Goal: Transaction & Acquisition: Purchase product/service

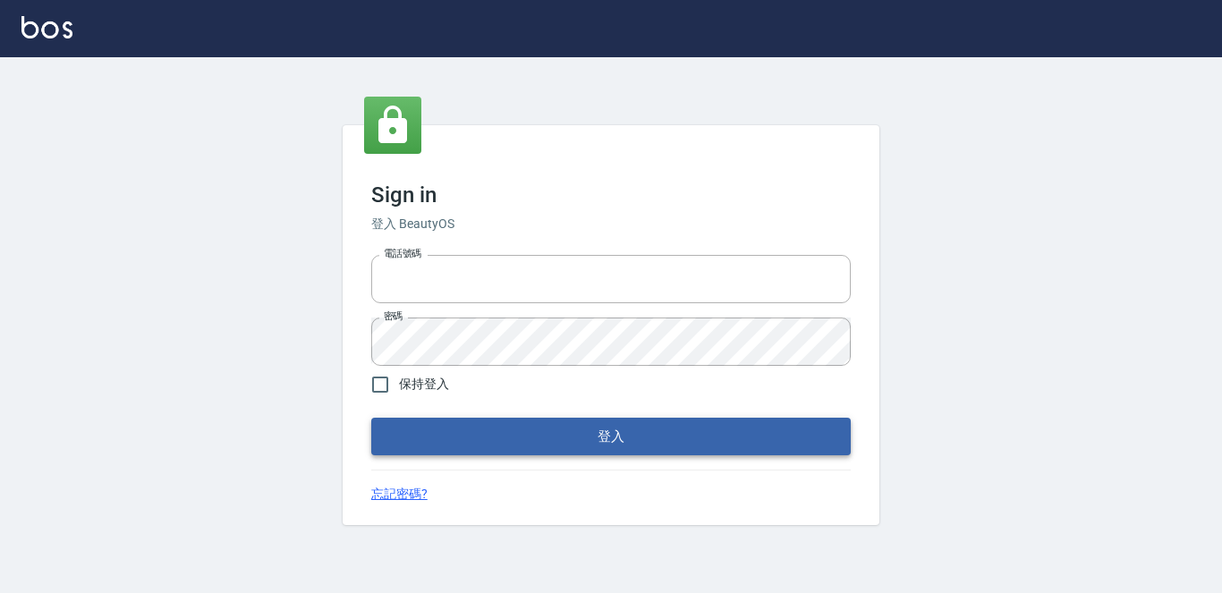
type input "2419711"
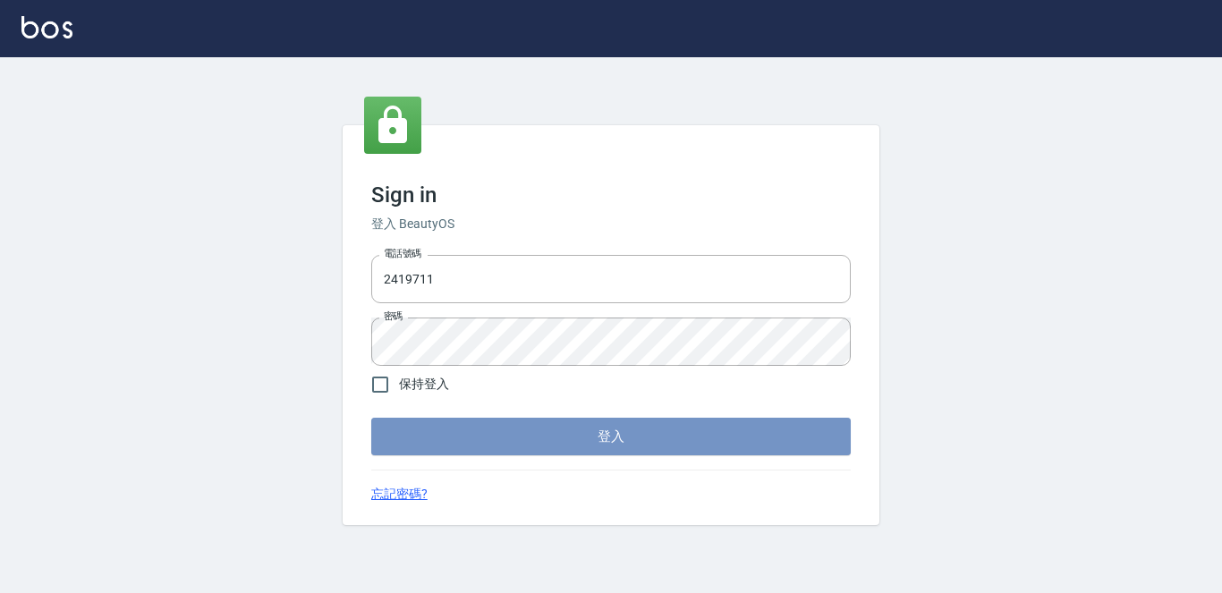
click at [589, 432] on button "登入" at bounding box center [611, 437] width 480 height 38
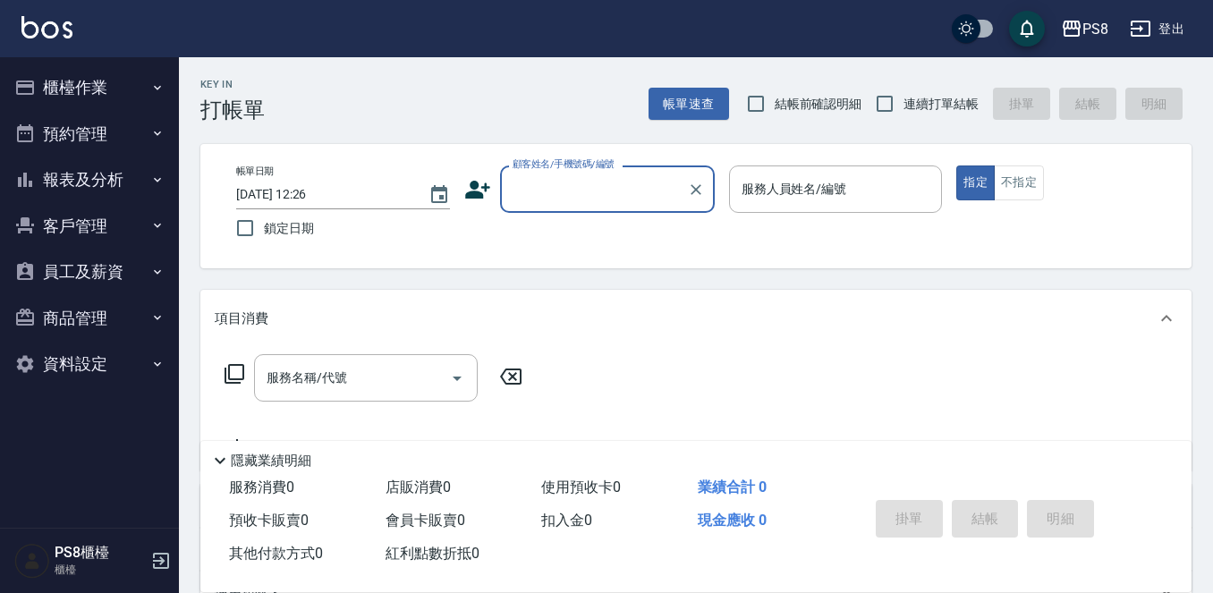
click at [97, 172] on button "報表及分析" at bounding box center [89, 180] width 165 height 47
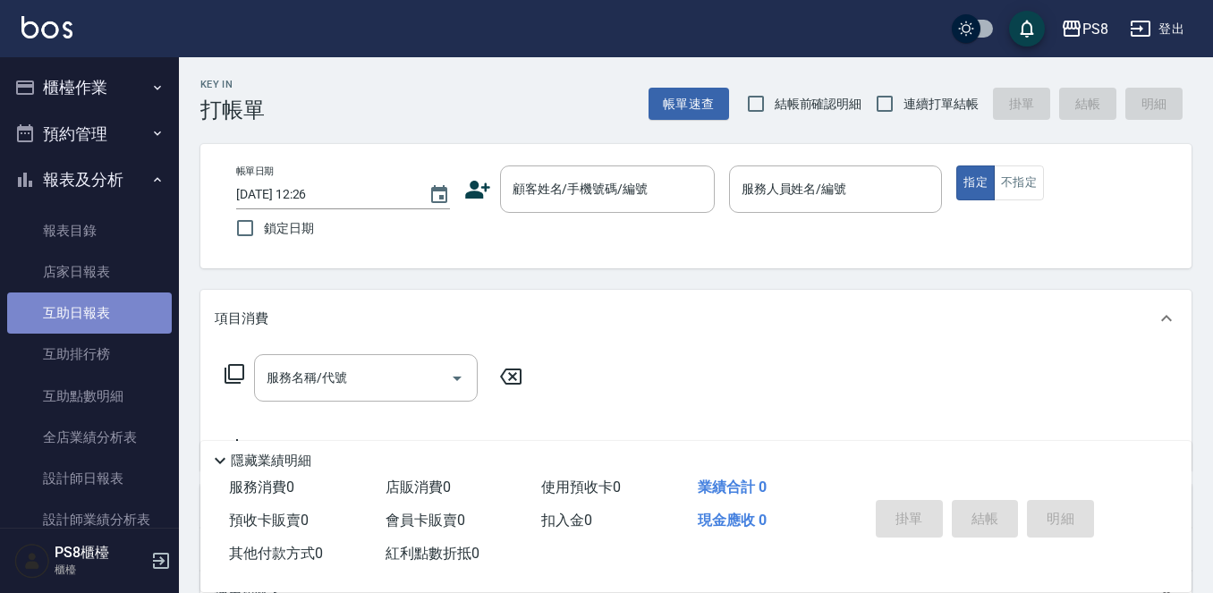
click at [102, 322] on link "互助日報表" at bounding box center [89, 313] width 165 height 41
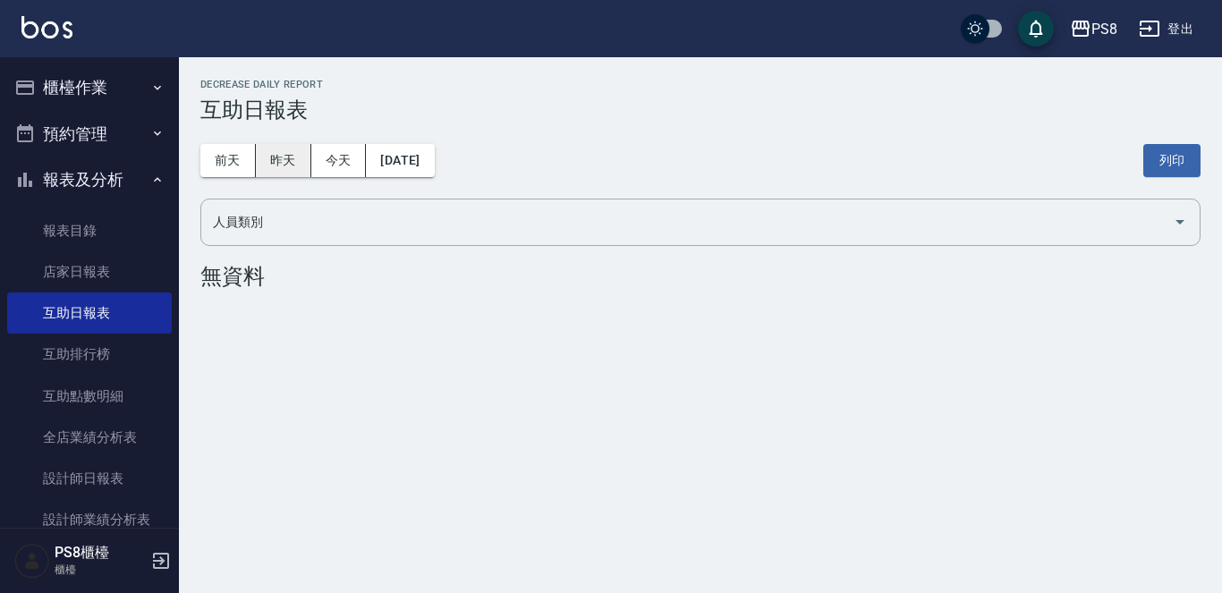
click at [287, 165] on button "昨天" at bounding box center [283, 160] width 55 height 33
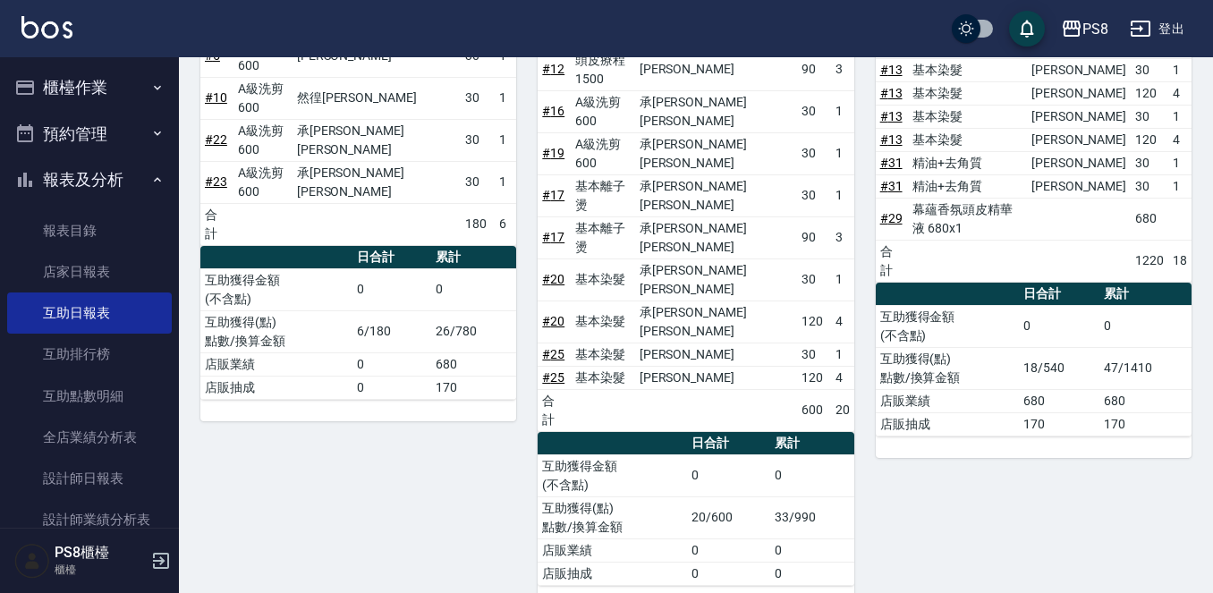
scroll to position [626, 0]
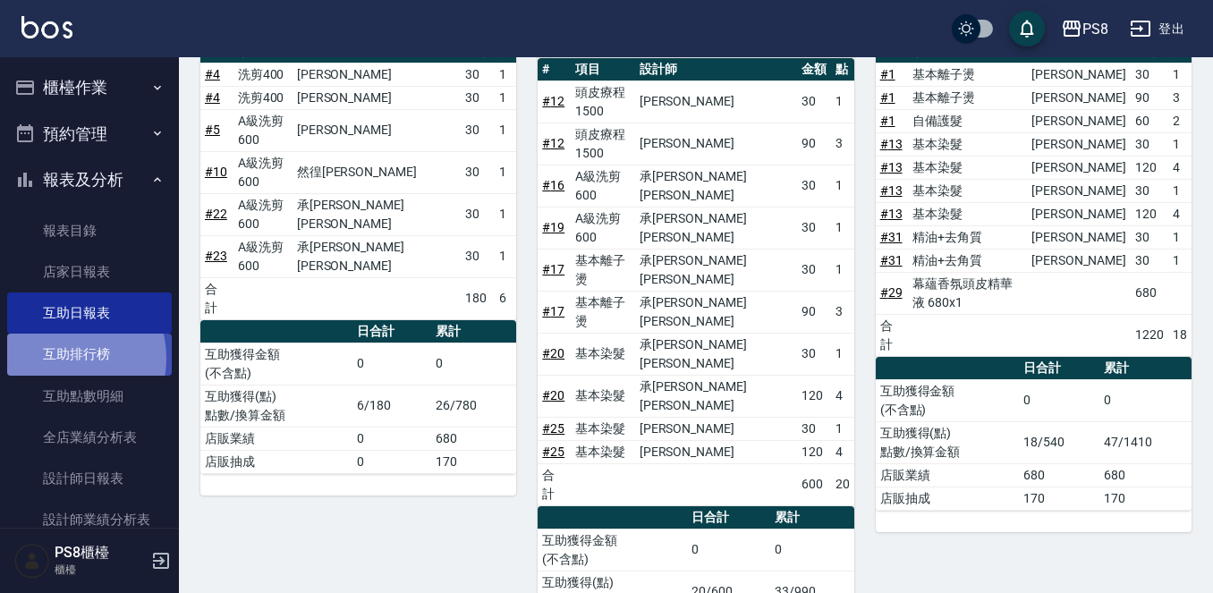
click at [61, 358] on link "互助排行榜" at bounding box center [89, 354] width 165 height 41
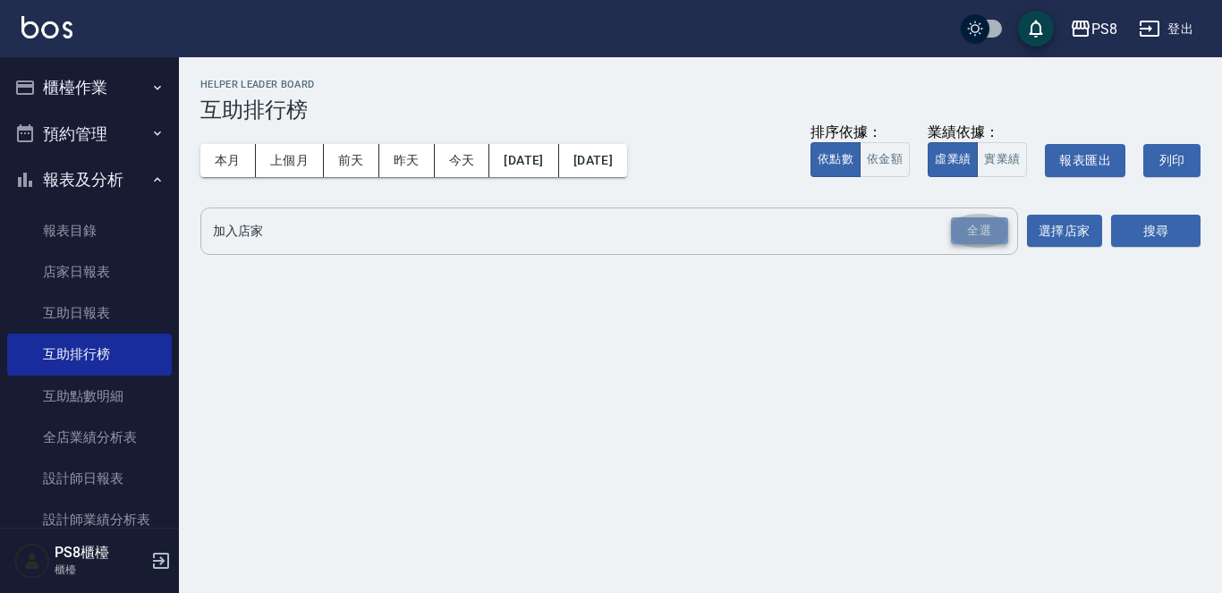
click at [959, 228] on div "全選" at bounding box center [979, 231] width 57 height 28
click at [1172, 217] on button "搜尋" at bounding box center [1155, 232] width 89 height 33
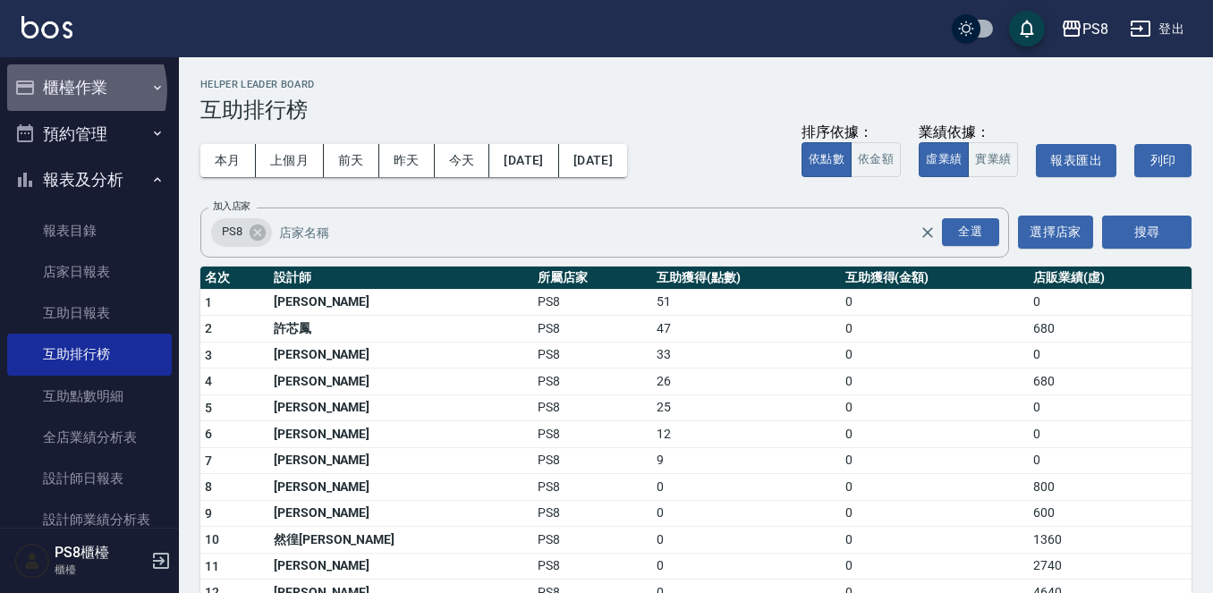
click at [72, 90] on button "櫃檯作業" at bounding box center [89, 87] width 165 height 47
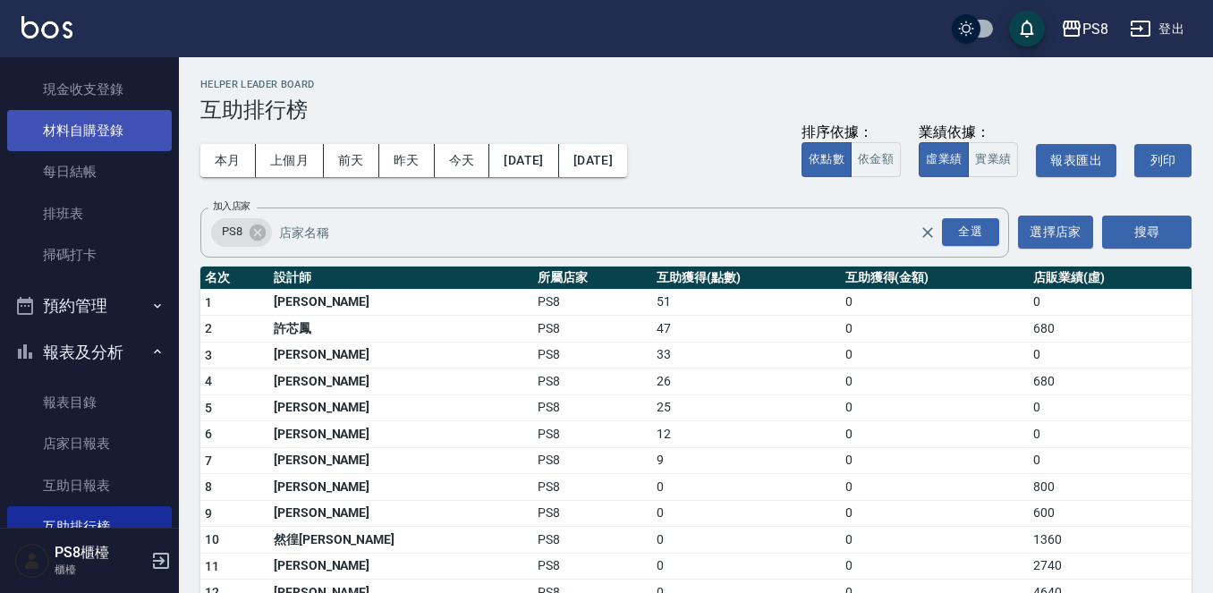
scroll to position [268, 0]
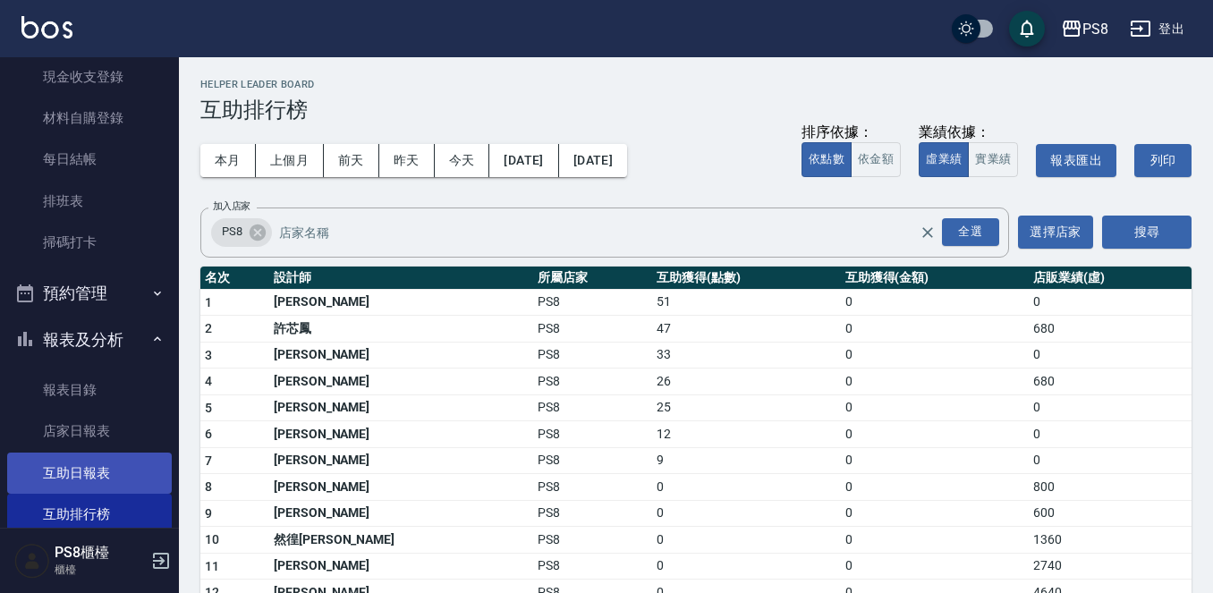
click at [114, 466] on link "互助日報表" at bounding box center [89, 473] width 165 height 41
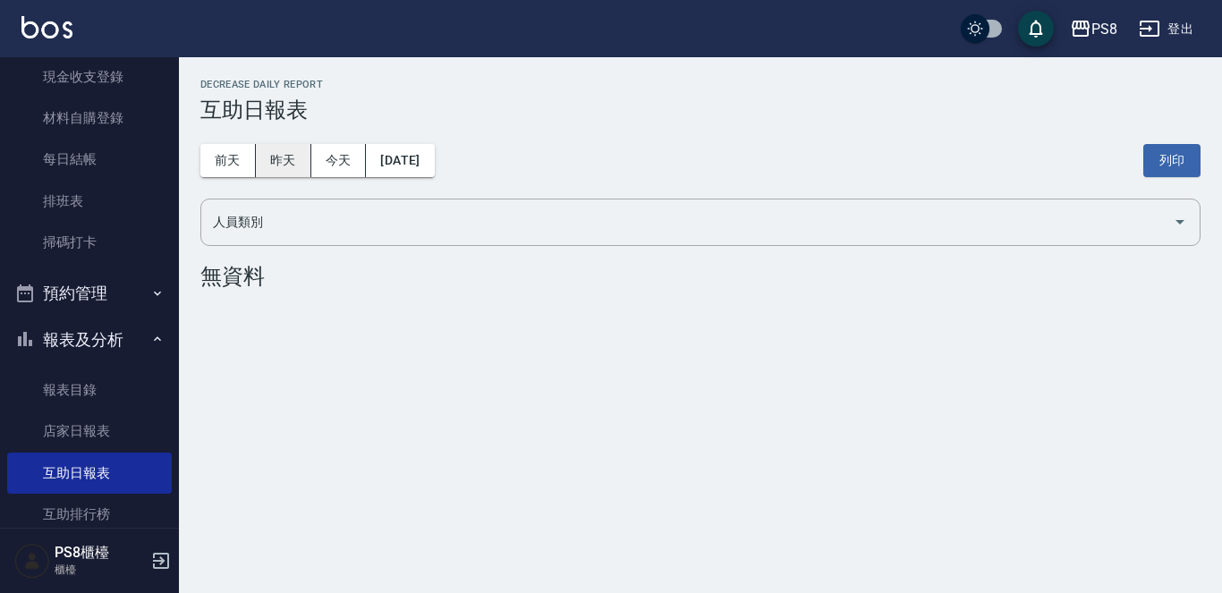
click at [300, 162] on button "昨天" at bounding box center [283, 160] width 55 height 33
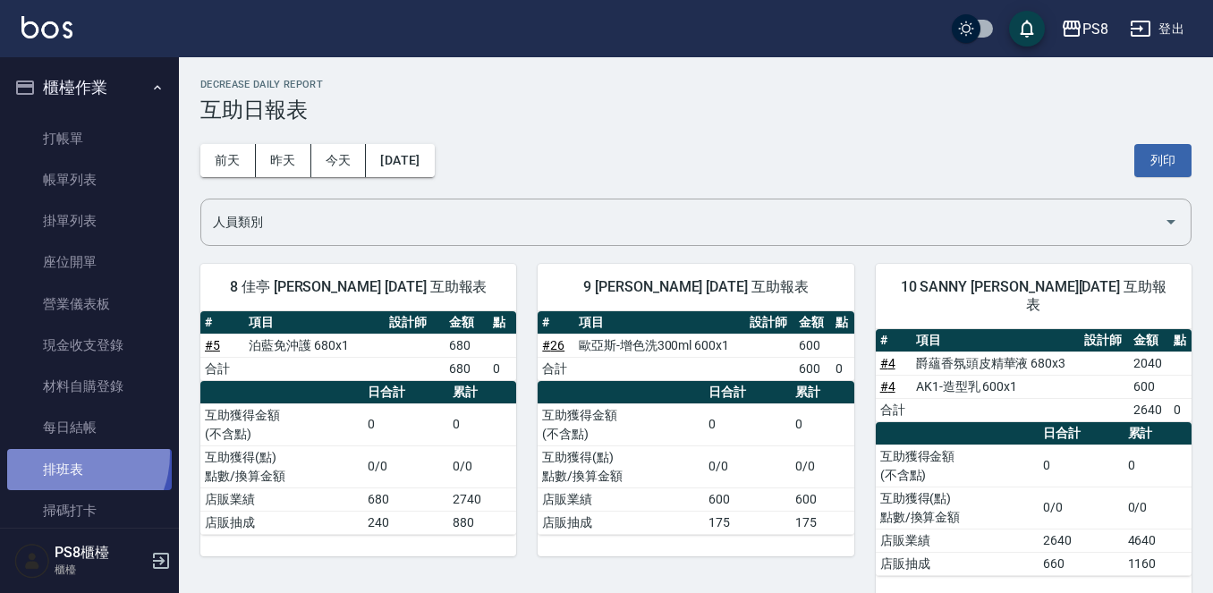
click at [65, 454] on link "排班表" at bounding box center [89, 469] width 165 height 41
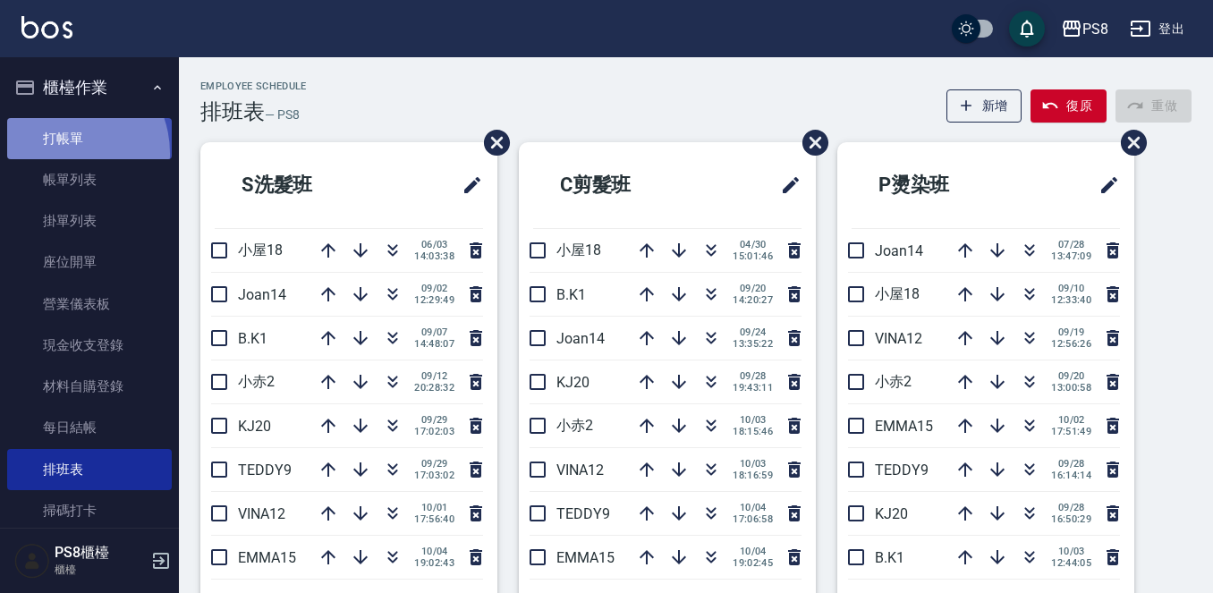
click at [63, 153] on link "打帳單" at bounding box center [89, 138] width 165 height 41
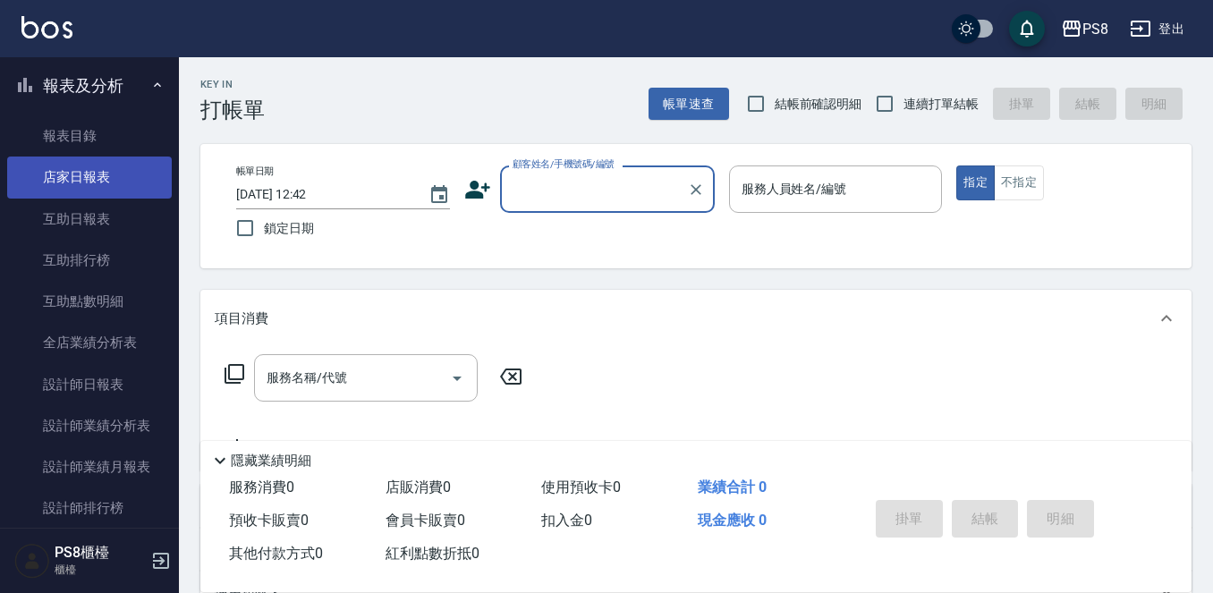
scroll to position [537, 0]
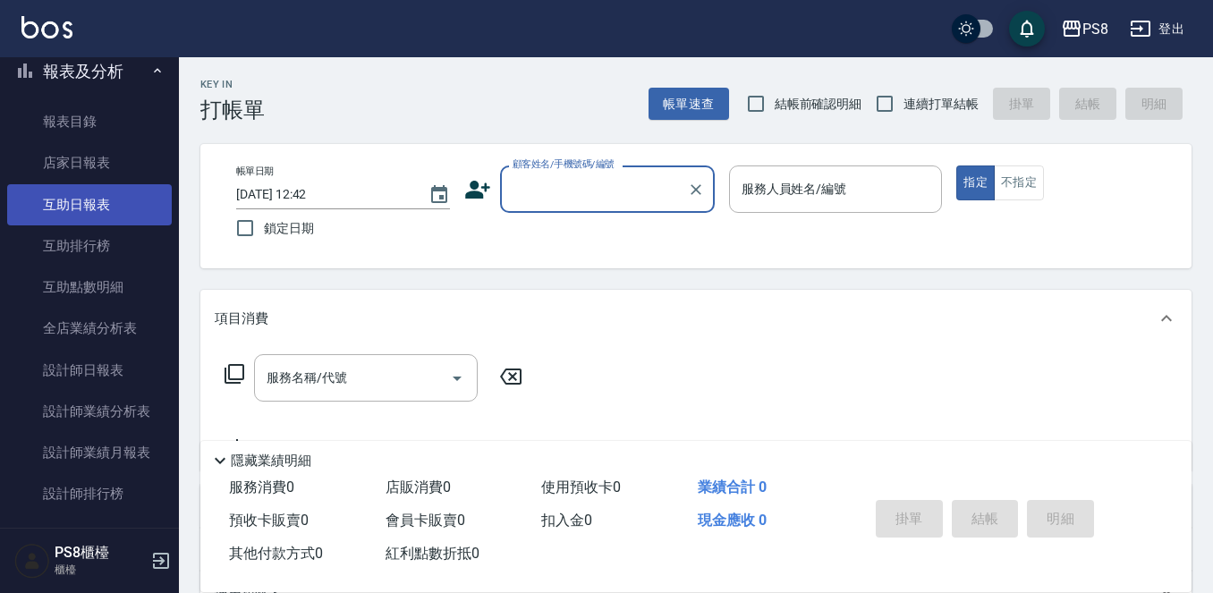
click at [51, 204] on link "互助日報表" at bounding box center [89, 204] width 165 height 41
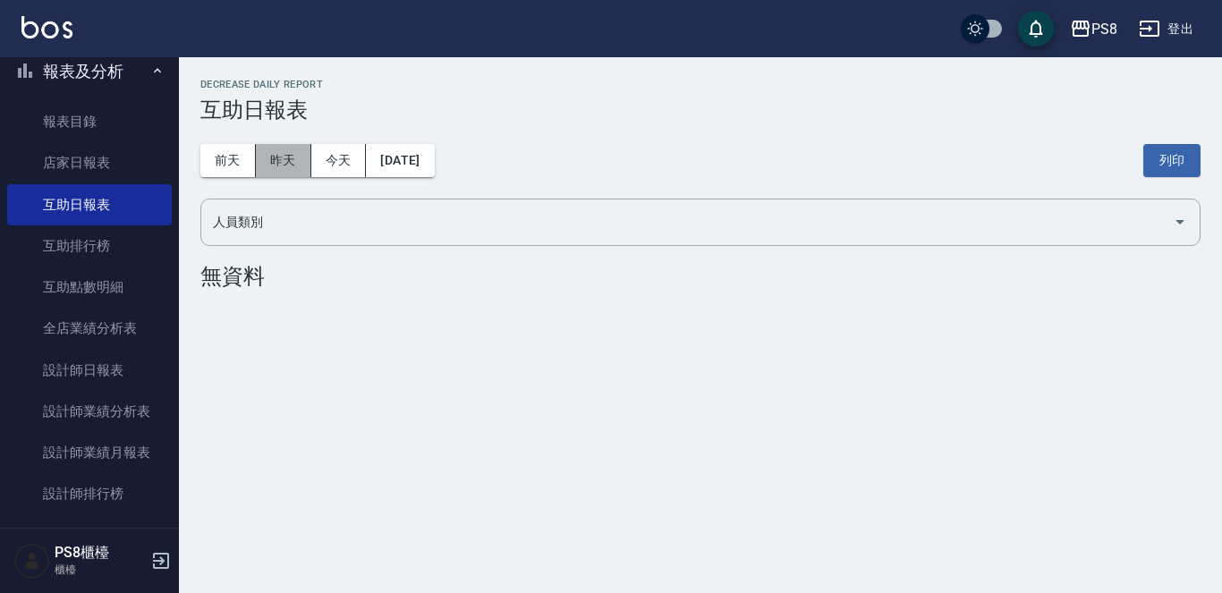
click at [298, 163] on button "昨天" at bounding box center [283, 160] width 55 height 33
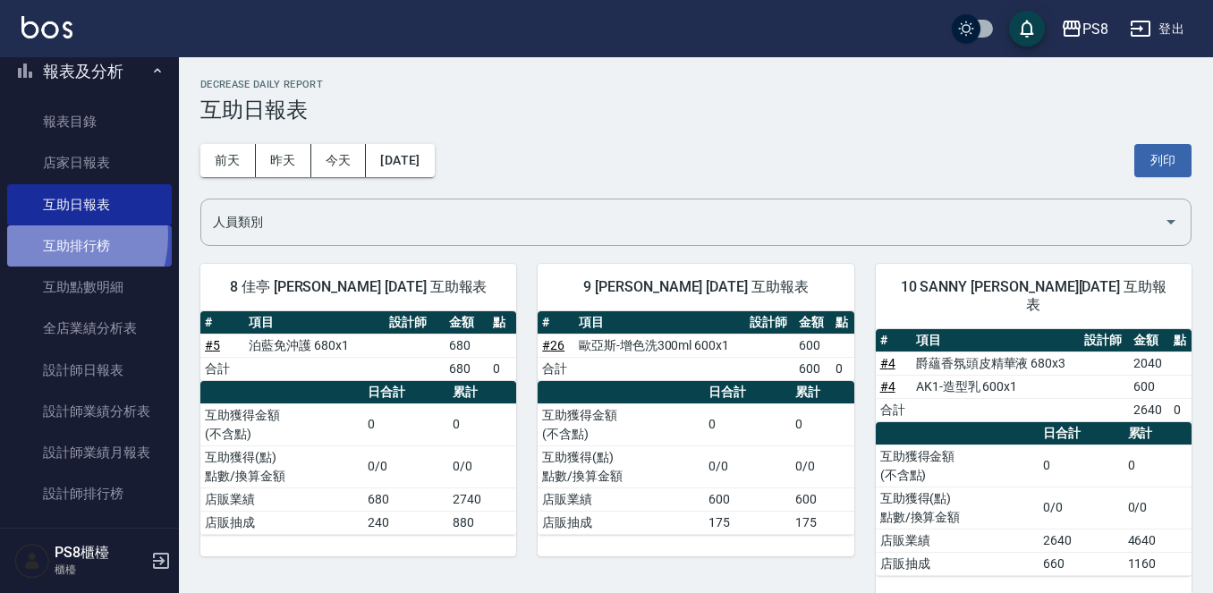
click at [45, 235] on link "互助排行榜" at bounding box center [89, 245] width 165 height 41
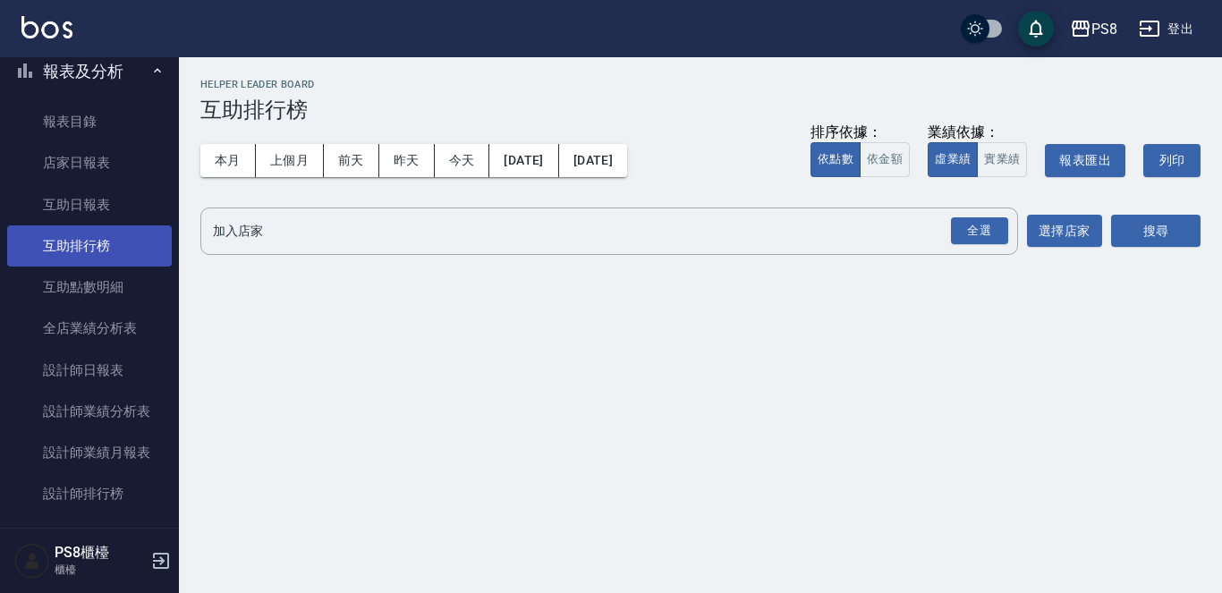
click at [42, 238] on link "互助排行榜" at bounding box center [89, 245] width 165 height 41
click at [987, 225] on div "全選" at bounding box center [979, 231] width 57 height 28
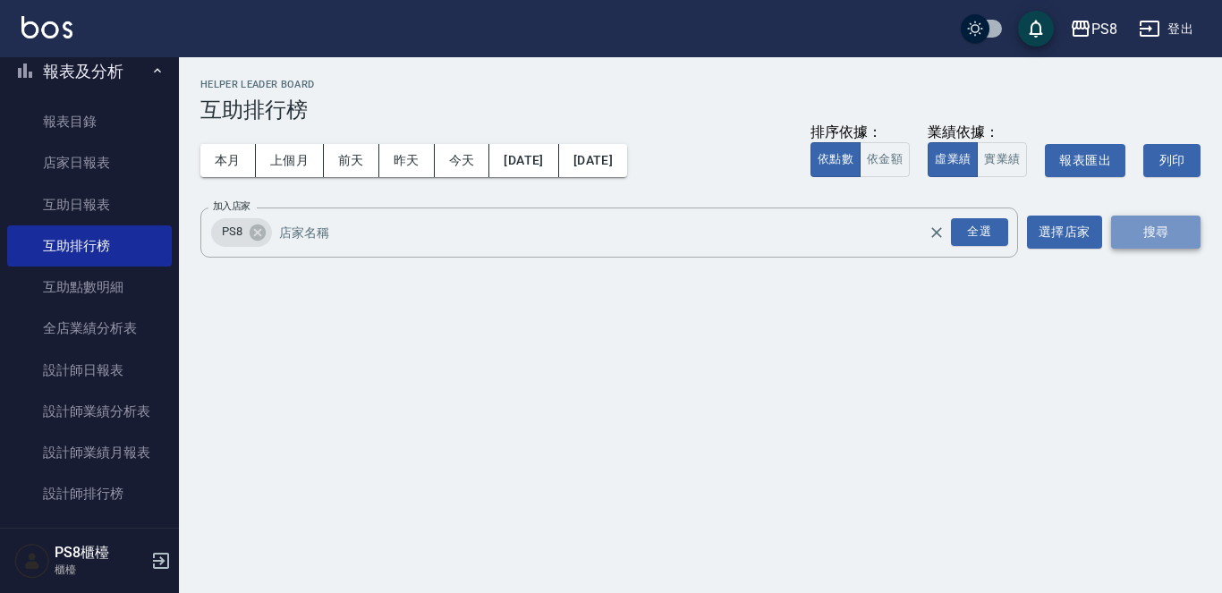
click at [1170, 232] on button "搜尋" at bounding box center [1155, 232] width 89 height 33
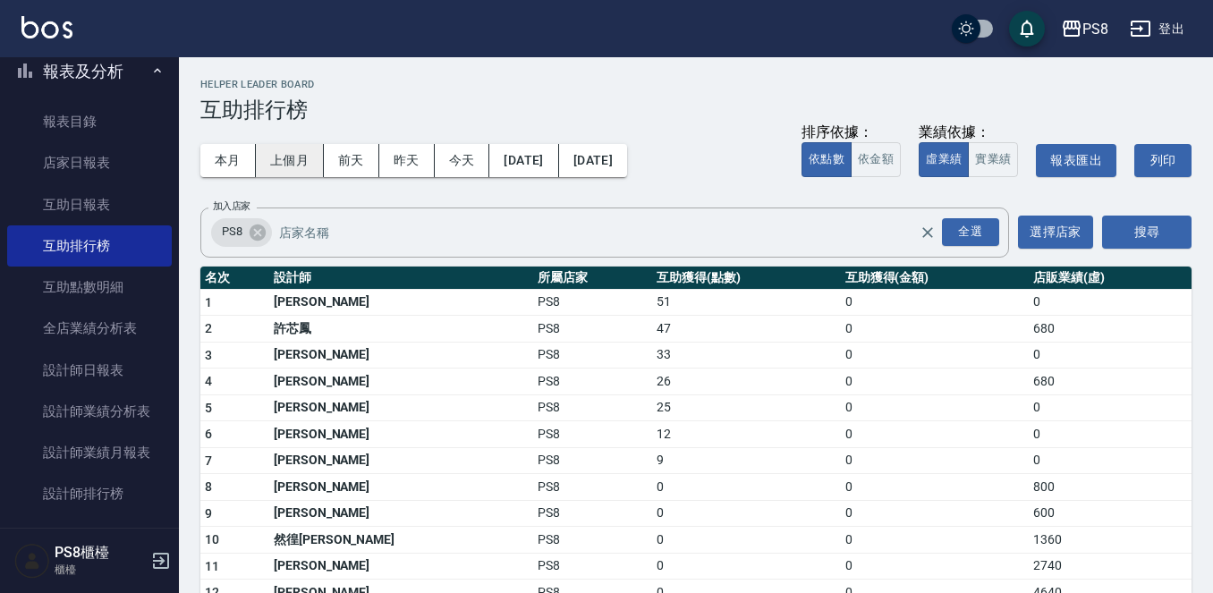
click at [273, 154] on button "上個月" at bounding box center [290, 160] width 68 height 33
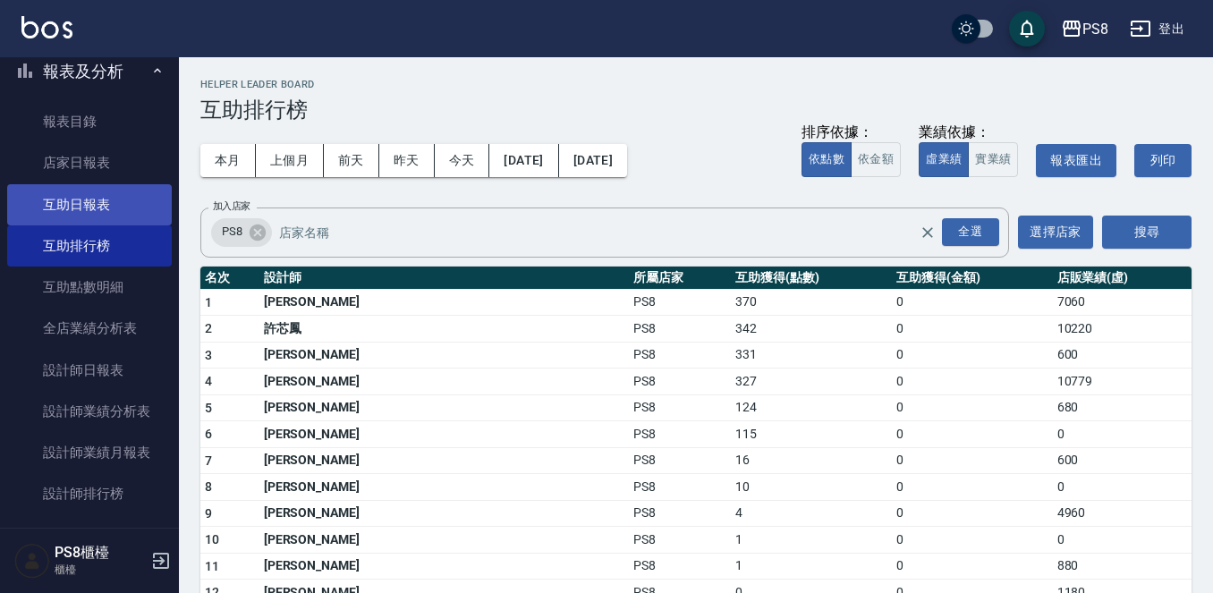
click at [82, 209] on link "互助日報表" at bounding box center [89, 204] width 165 height 41
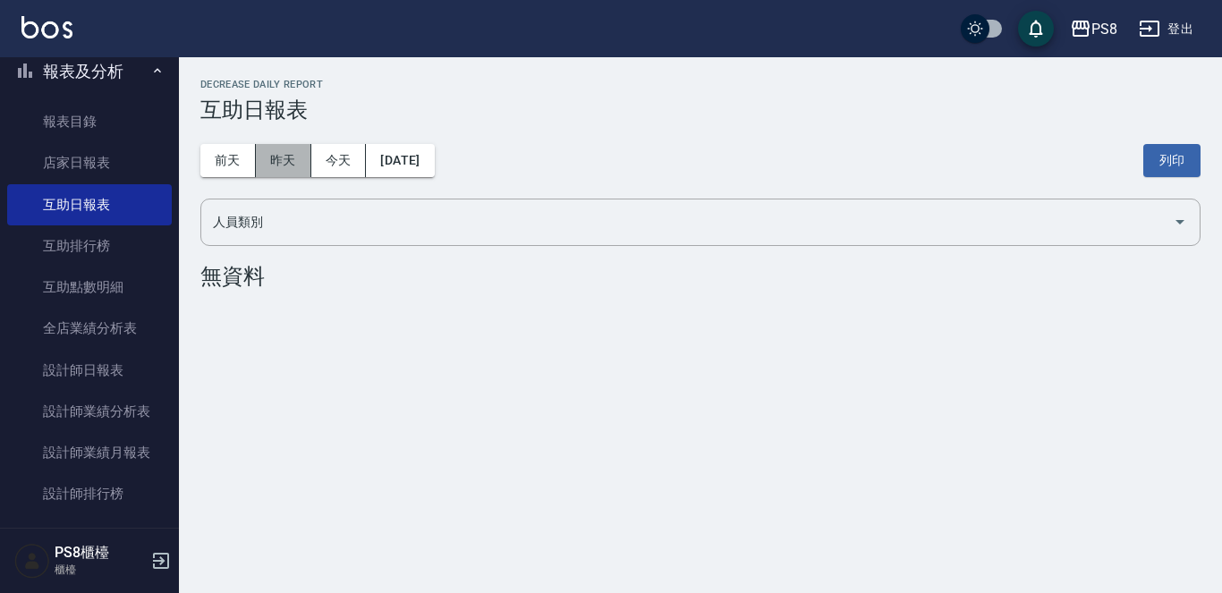
click at [279, 169] on button "昨天" at bounding box center [283, 160] width 55 height 33
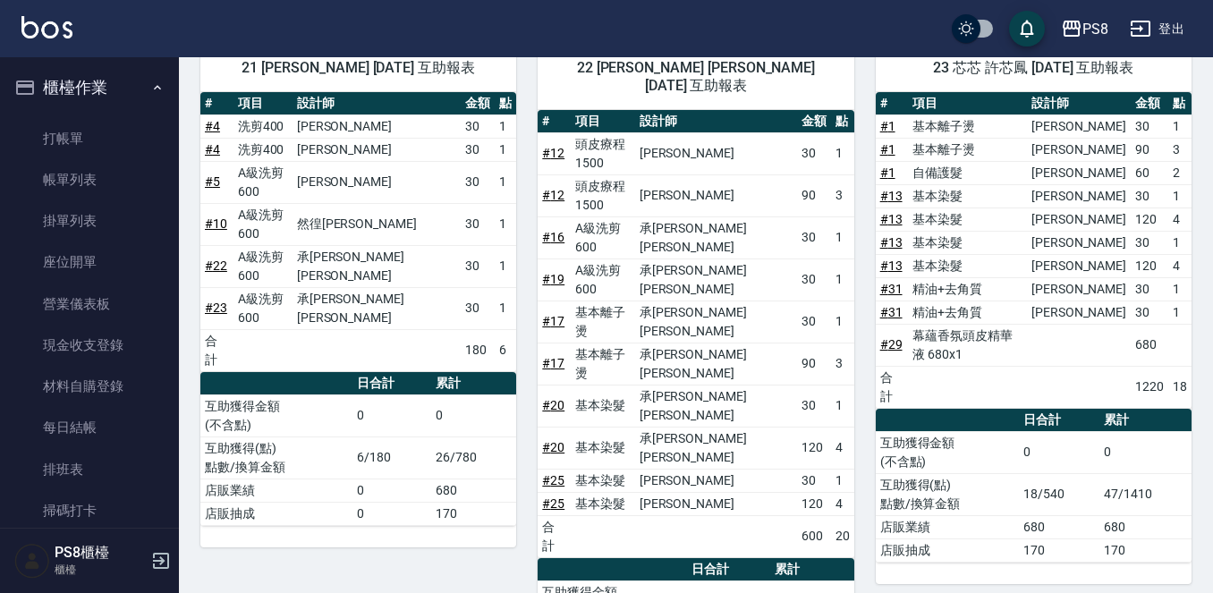
scroll to position [537, 0]
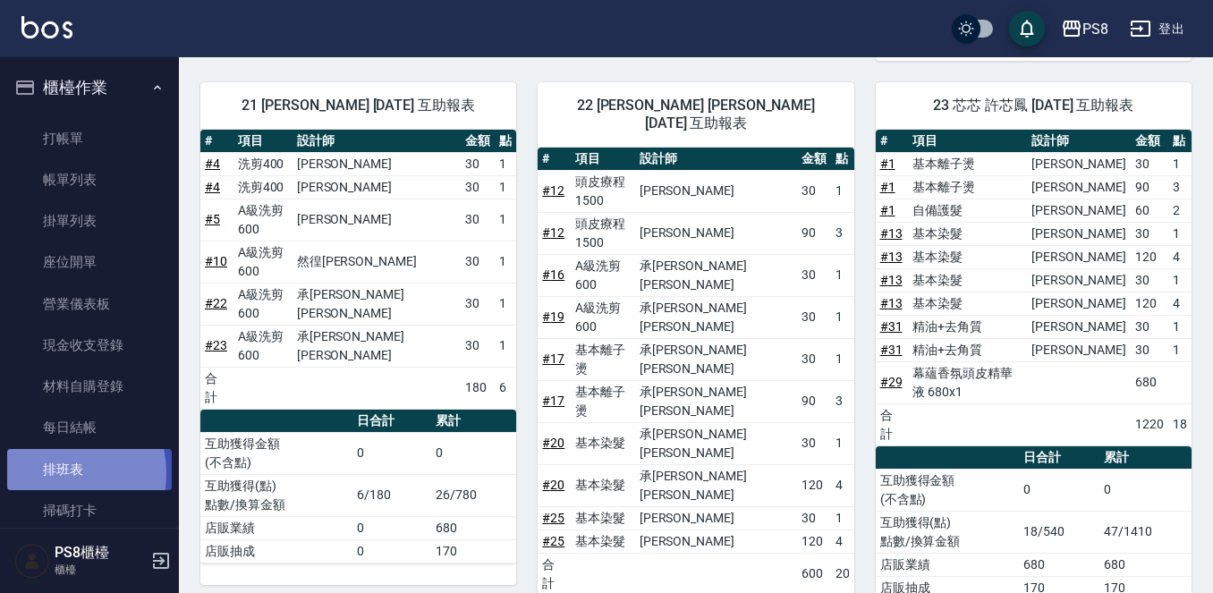
click at [38, 473] on link "排班表" at bounding box center [89, 469] width 165 height 41
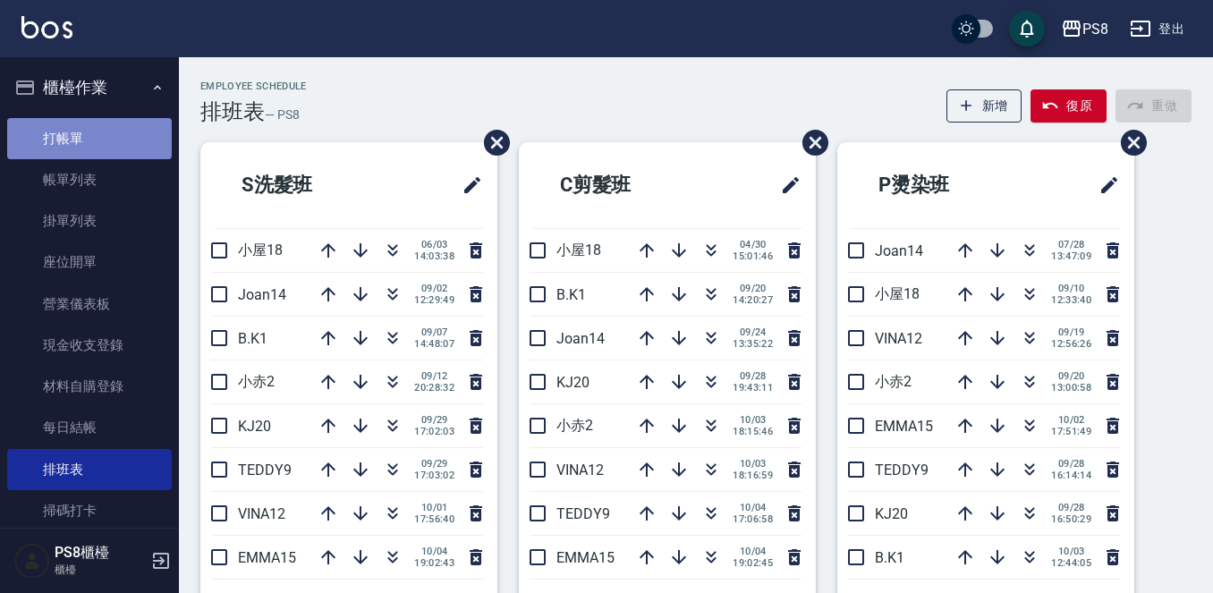
click at [124, 123] on link "打帳單" at bounding box center [89, 138] width 165 height 41
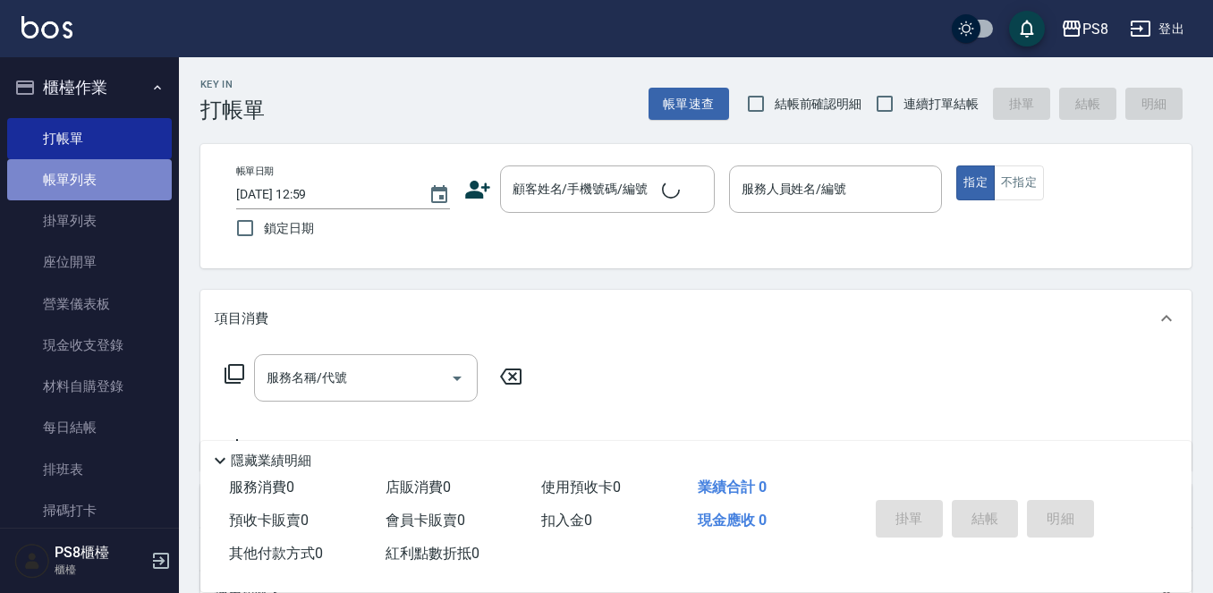
click at [110, 181] on link "帳單列表" at bounding box center [89, 179] width 165 height 41
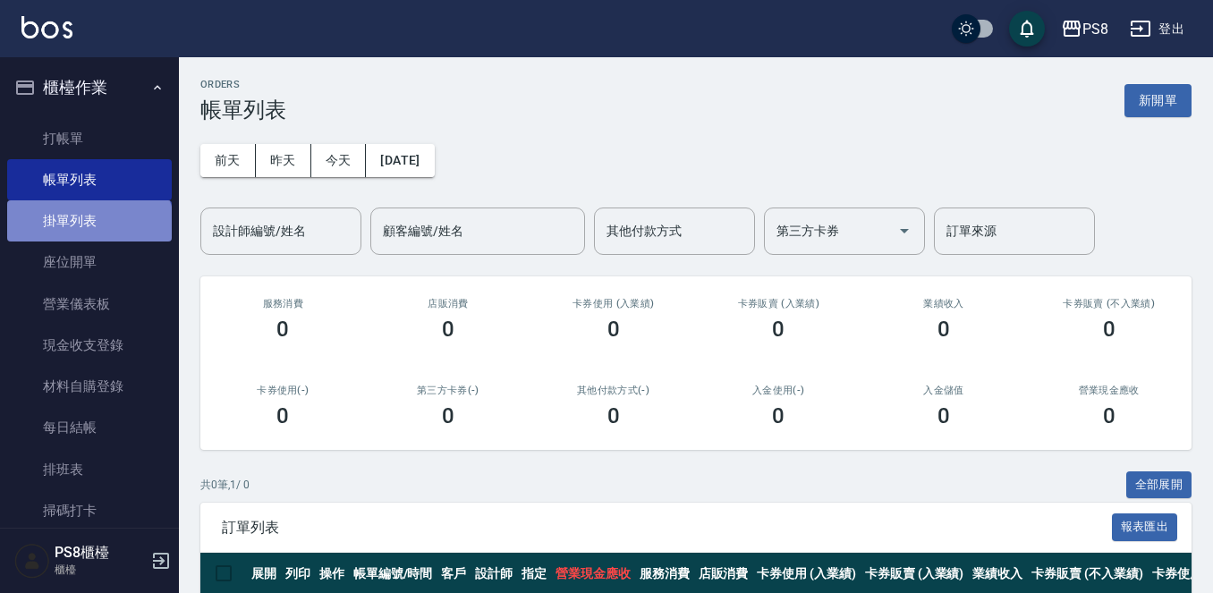
click at [88, 231] on link "掛單列表" at bounding box center [89, 220] width 165 height 41
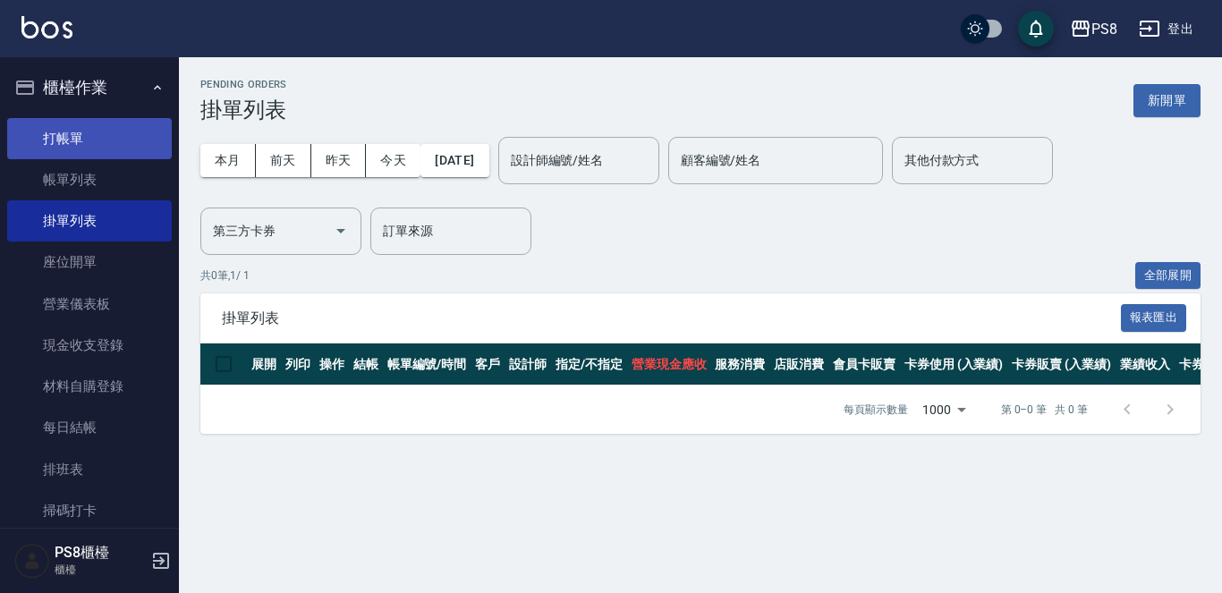
click at [95, 153] on link "打帳單" at bounding box center [89, 138] width 165 height 41
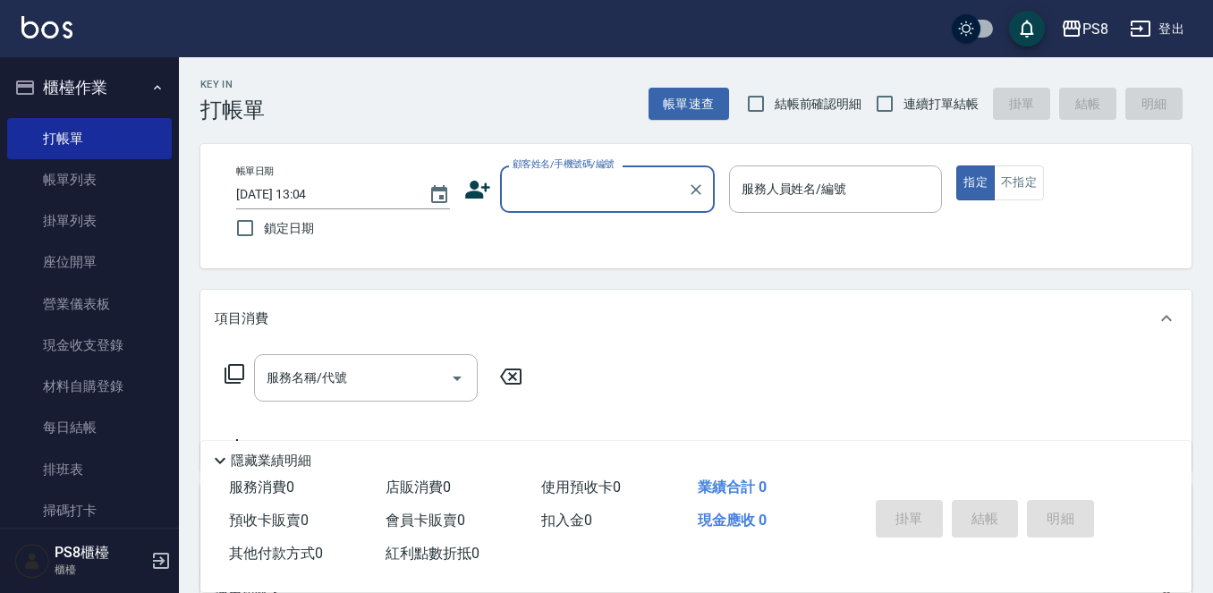
type input "0"
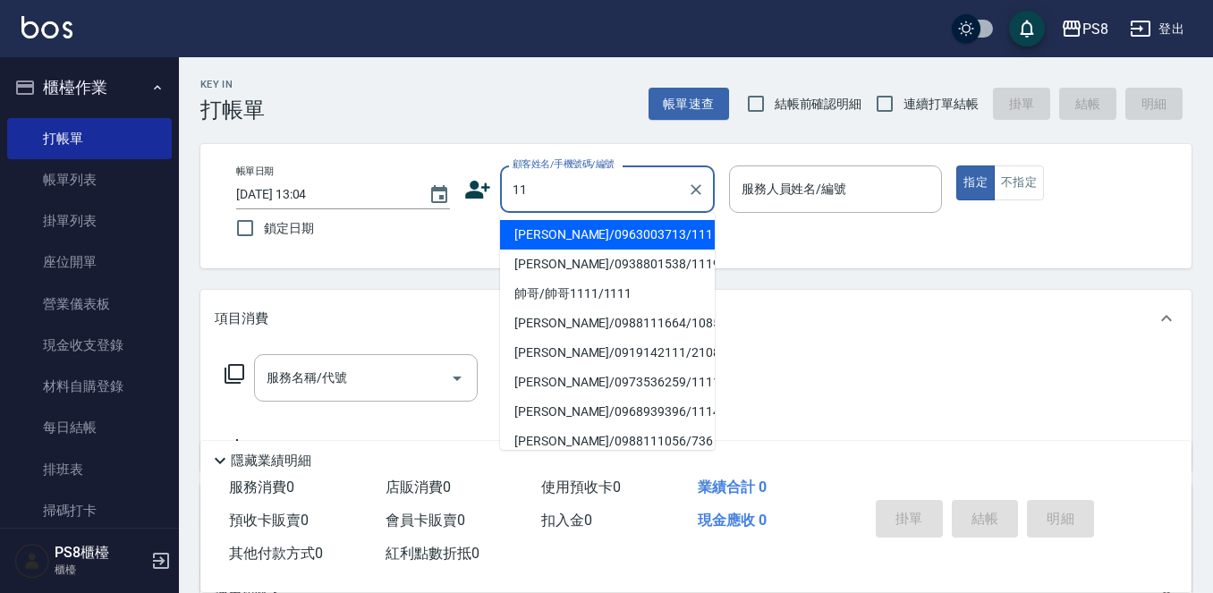
type input "1"
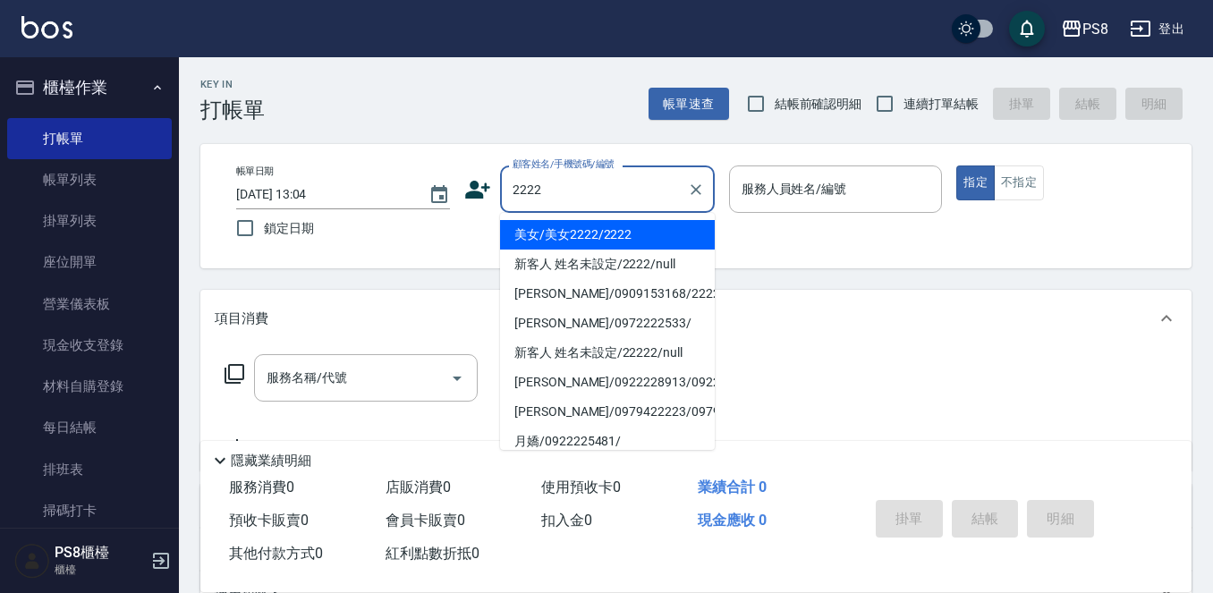
click at [617, 227] on li "美女/美女2222/2222" at bounding box center [607, 235] width 215 height 30
type input "美女/美女2222/2222"
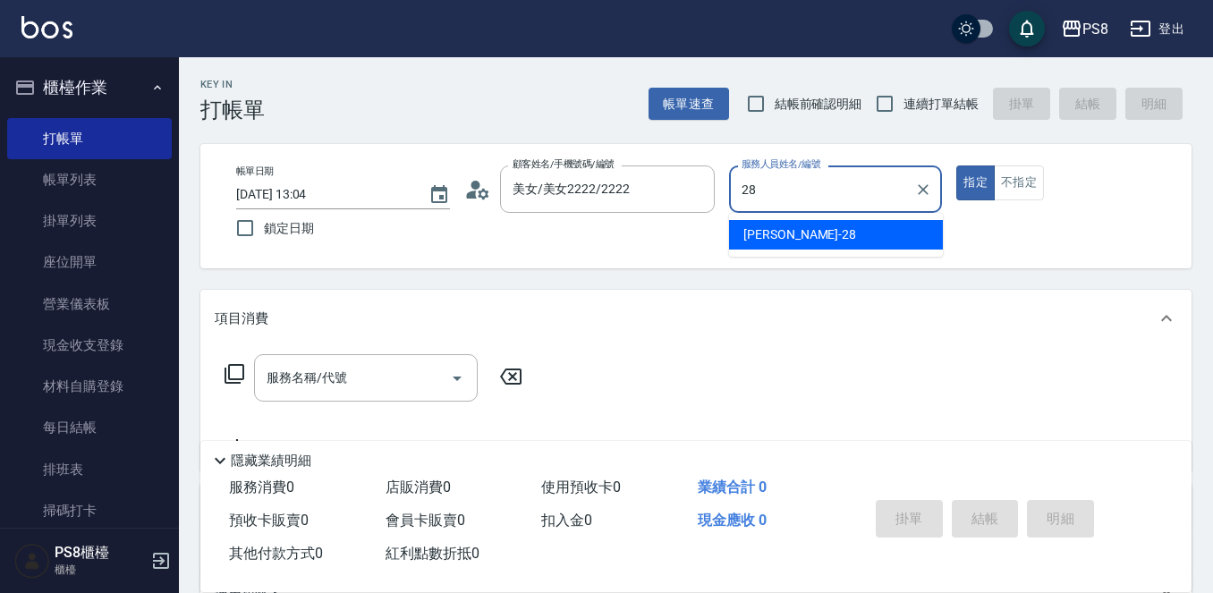
type input "[PERSON_NAME]-28"
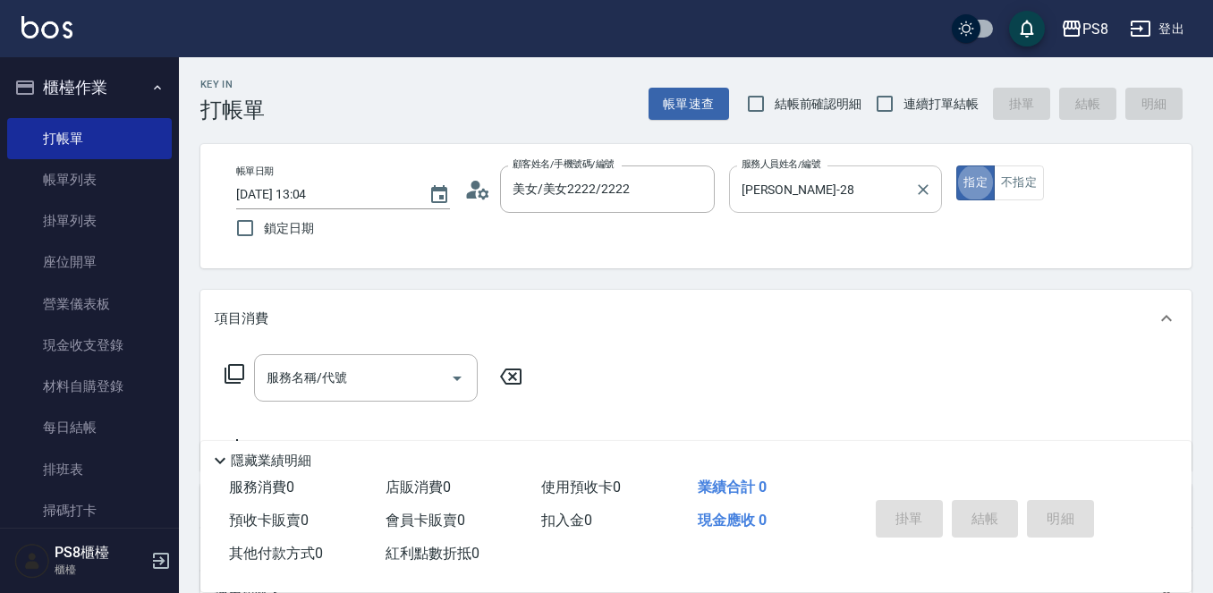
type button "true"
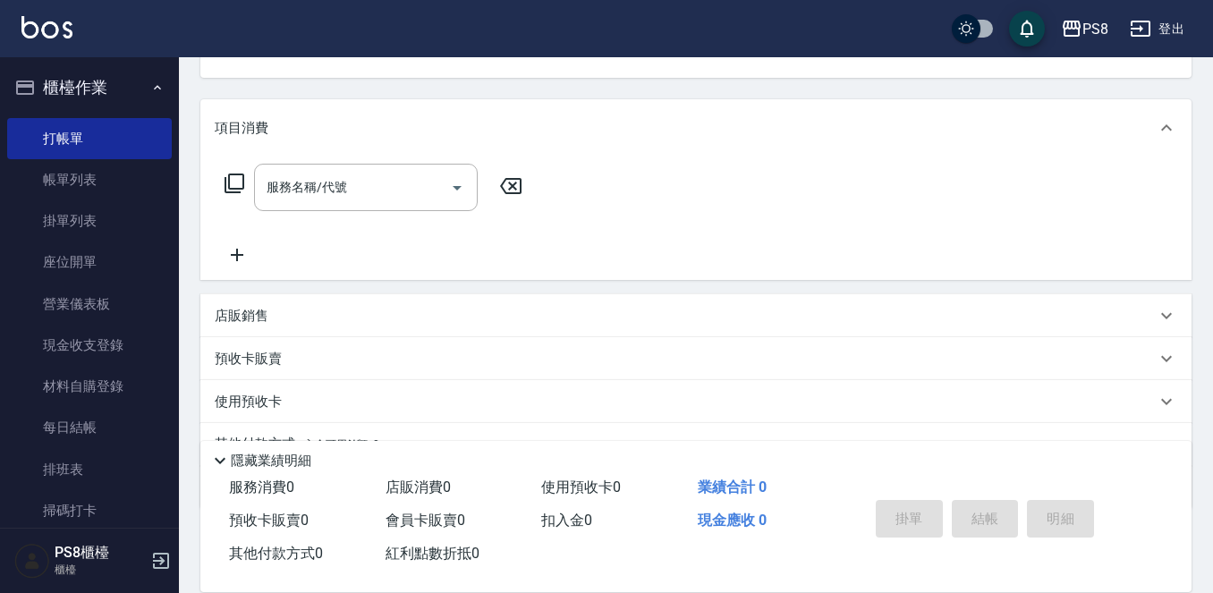
scroll to position [268, 0]
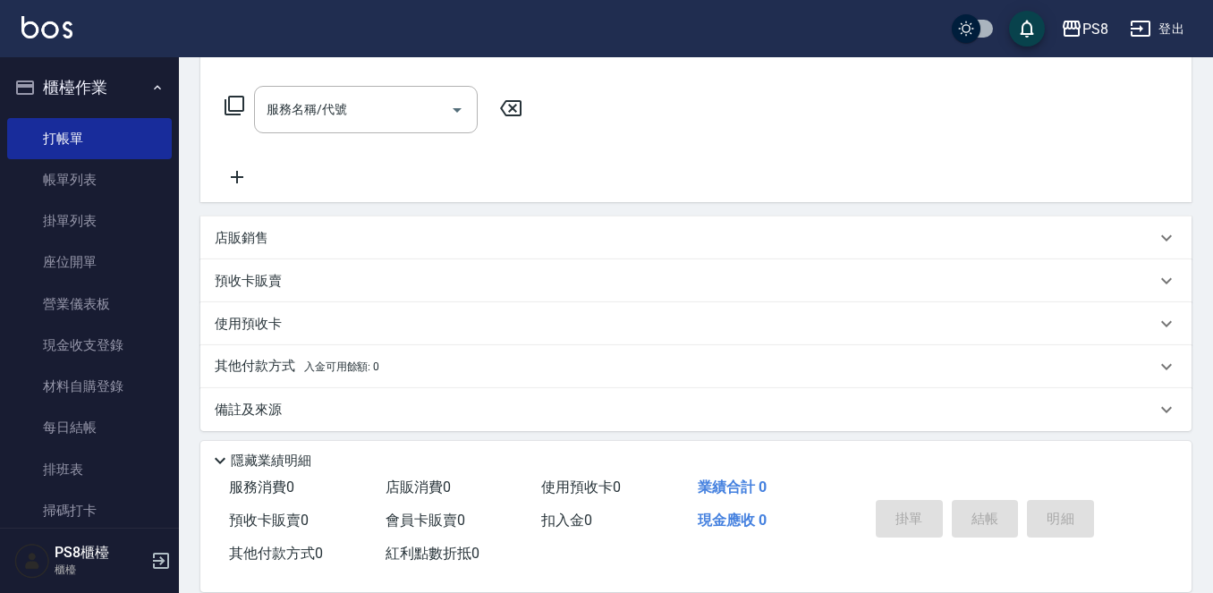
click at [263, 245] on p "店販銷售" at bounding box center [242, 238] width 54 height 19
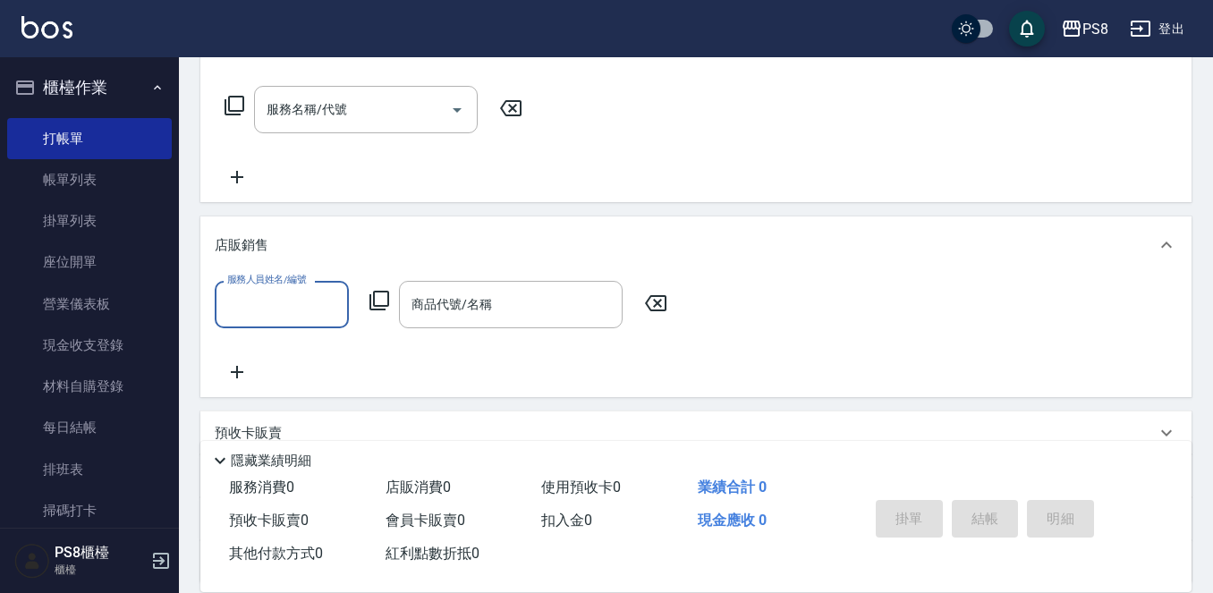
scroll to position [0, 0]
type input "[PERSON_NAME]-28"
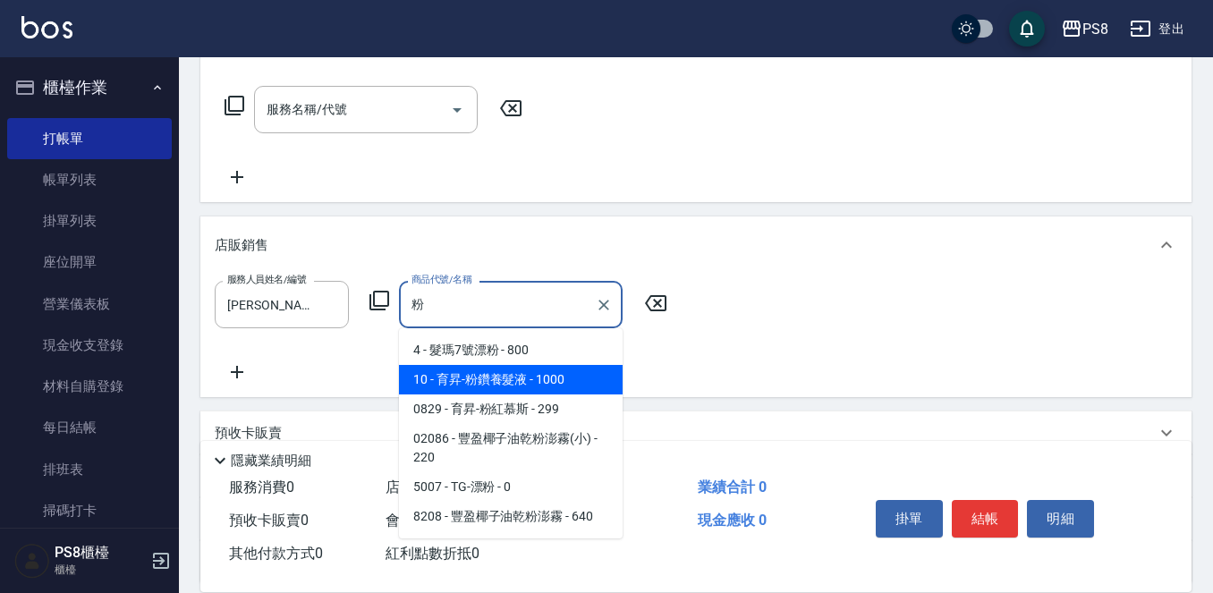
click at [443, 382] on span "10 - 育昇-粉鑽養髮液 - 1000" at bounding box center [511, 380] width 224 height 30
type input "育昇-粉鑽養髮液"
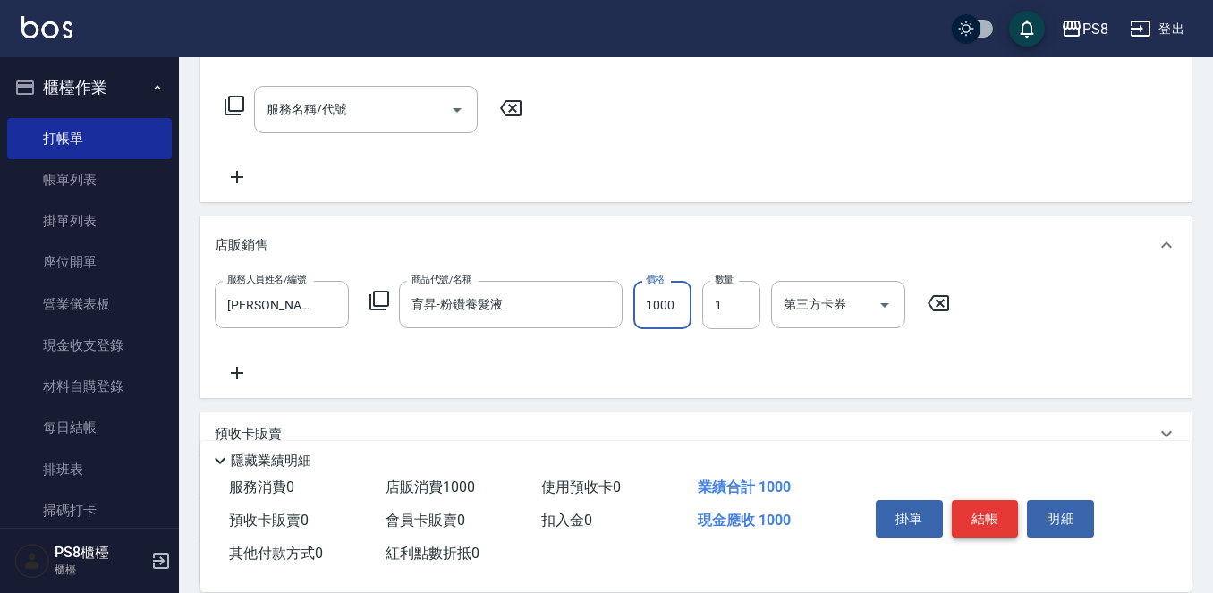
click at [1003, 518] on button "結帳" at bounding box center [985, 519] width 67 height 38
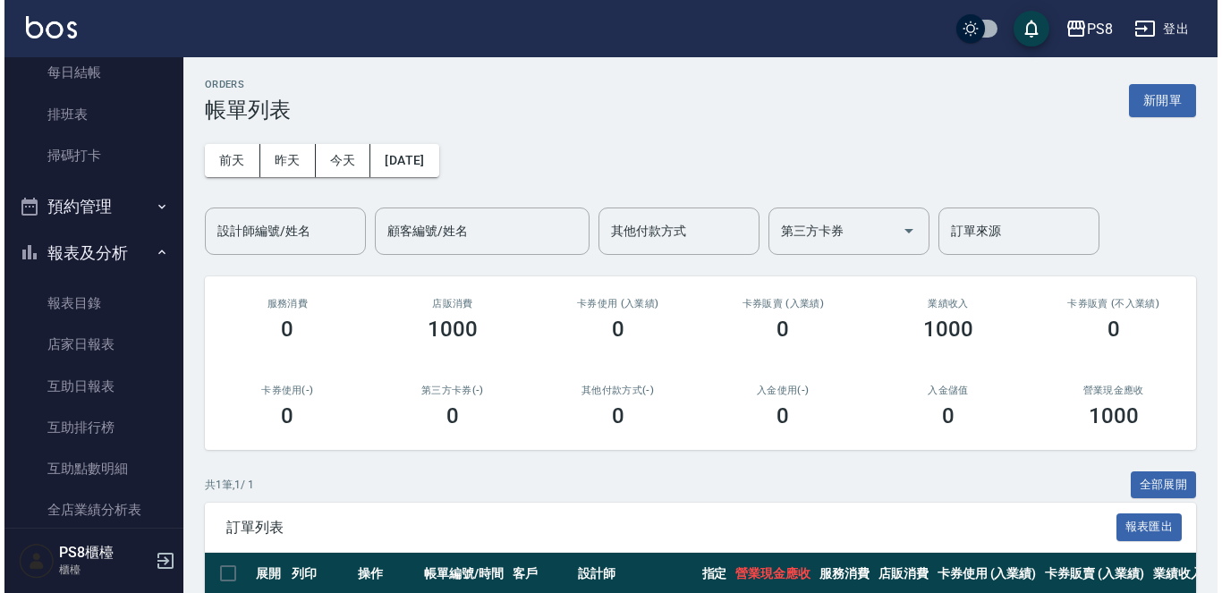
scroll to position [358, 0]
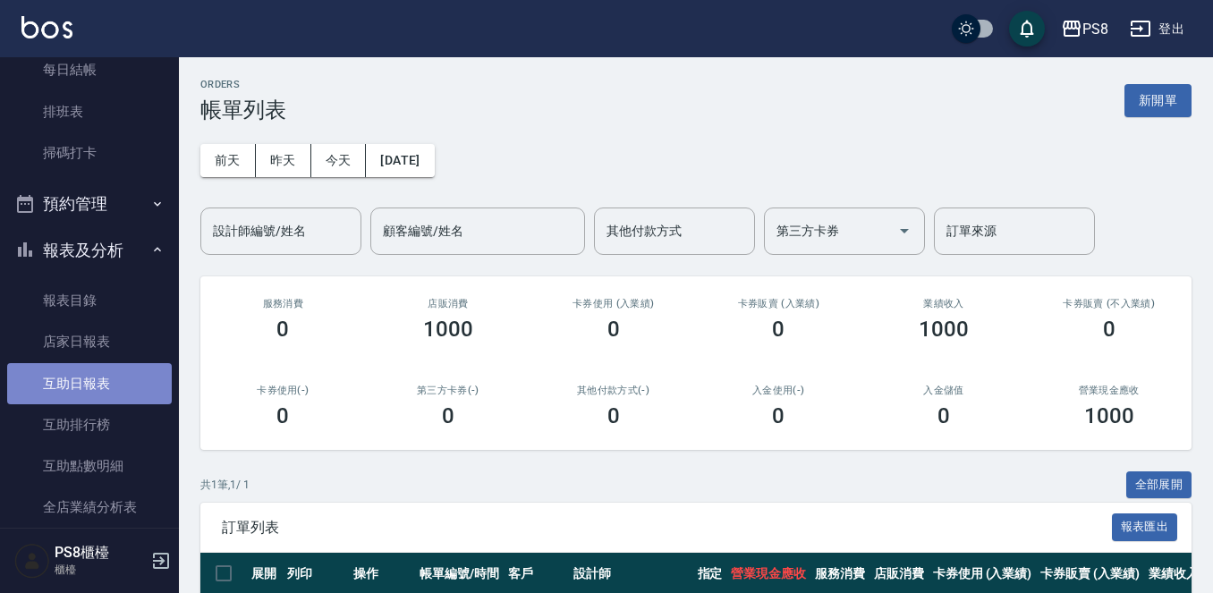
click at [123, 382] on link "互助日報表" at bounding box center [89, 383] width 165 height 41
